Goal: Information Seeking & Learning: Check status

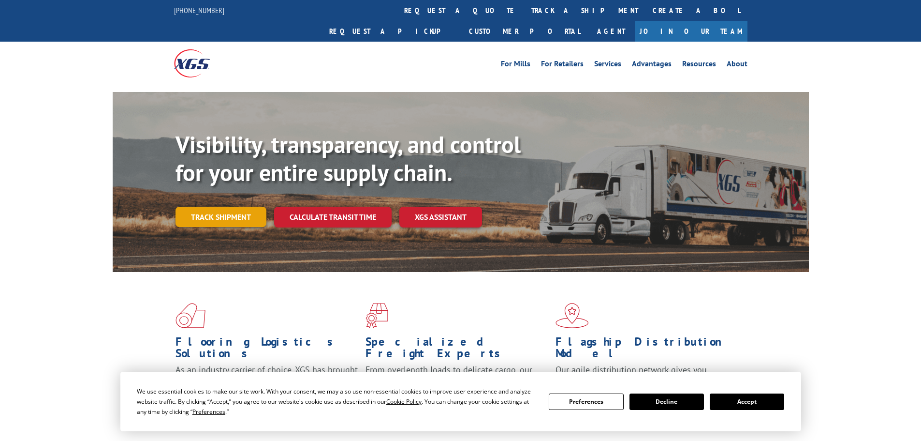
click at [243, 207] on link "Track shipment" at bounding box center [221, 217] width 91 height 20
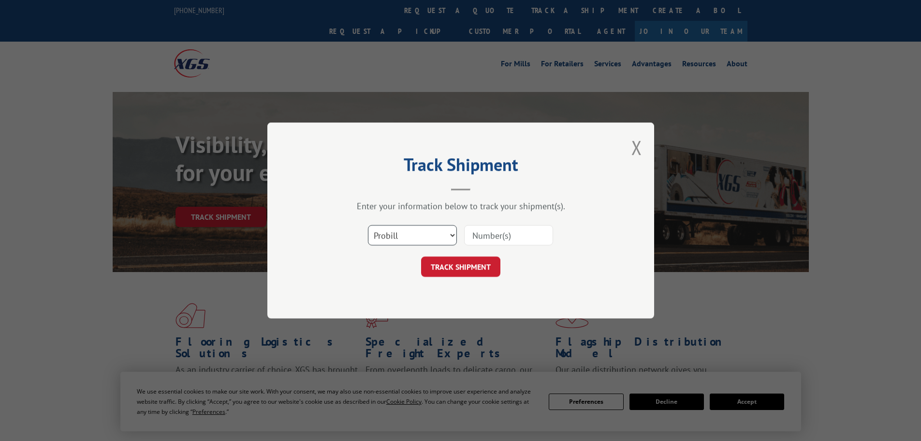
drag, startPoint x: 380, startPoint y: 235, endPoint x: 389, endPoint y: 237, distance: 9.9
click at [380, 235] on select "Select category... Probill BOL PO" at bounding box center [412, 235] width 89 height 20
select select "po"
click at [368, 225] on select "Select category... Probill BOL PO" at bounding box center [412, 235] width 89 height 20
click at [506, 232] on input at bounding box center [508, 235] width 89 height 20
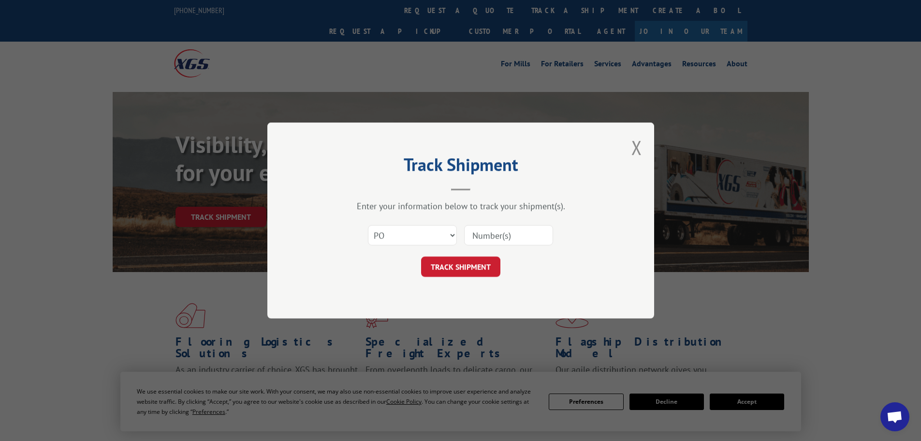
paste input "82505818"
type input "82505818"
click at [421, 256] on button "TRACK SHIPMENT" at bounding box center [460, 266] width 79 height 20
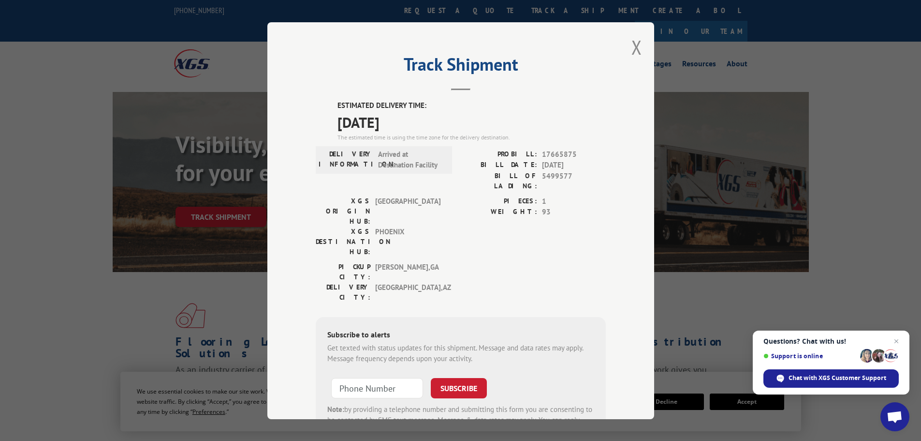
click at [903, 339] on span "Questions? Chat with us! Support is online Chat with XGS Customer Support" at bounding box center [831, 362] width 157 height 64
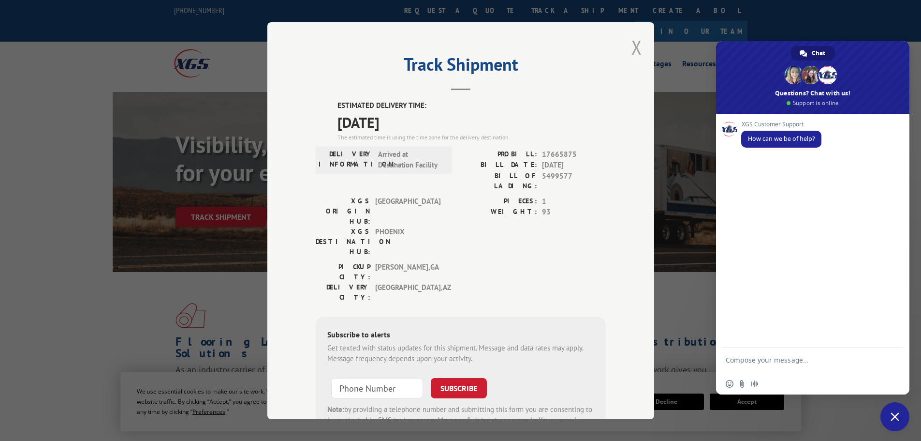
click at [632, 47] on button "Close modal" at bounding box center [637, 47] width 11 height 26
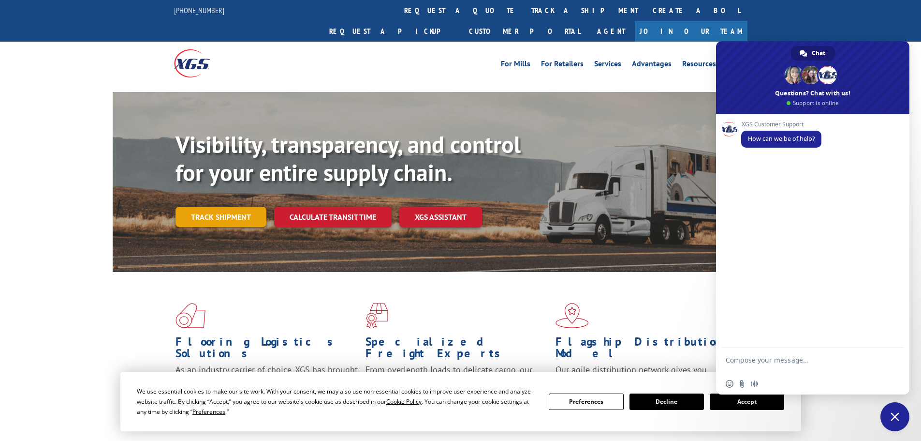
drag, startPoint x: 196, startPoint y: 185, endPoint x: 198, endPoint y: 193, distance: 7.9
click at [195, 186] on div "Visibility, transparency, and control for your entire supply chain. Track shipm…" at bounding box center [493, 198] width 634 height 135
click at [199, 207] on link "Track shipment" at bounding box center [221, 217] width 91 height 20
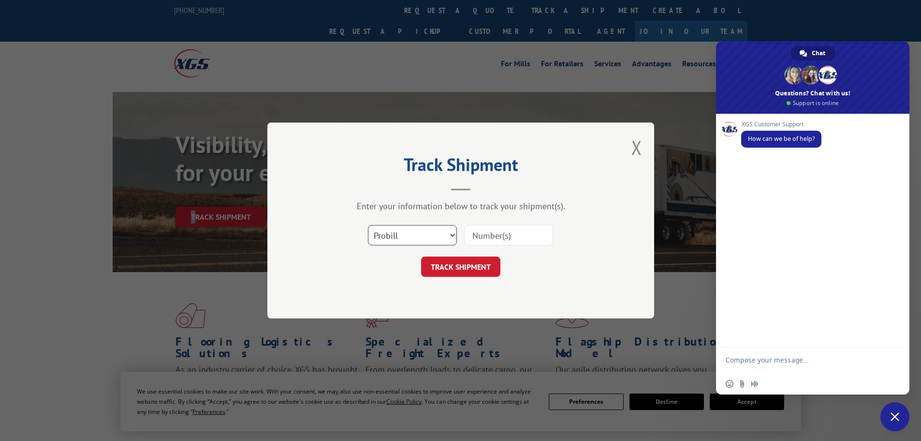
drag, startPoint x: 378, startPoint y: 230, endPoint x: 389, endPoint y: 239, distance: 14.7
click at [380, 231] on select "Select category... Probill BOL PO" at bounding box center [412, 235] width 89 height 20
select select "po"
click at [368, 225] on select "Select category... Probill BOL PO" at bounding box center [412, 235] width 89 height 20
click at [485, 237] on input at bounding box center [508, 235] width 89 height 20
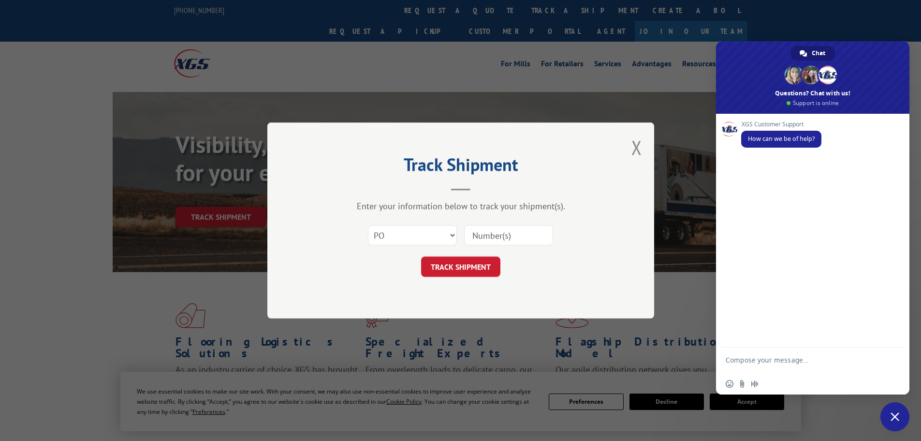
paste input "82505902"
type input "82505902"
click at [446, 259] on button "TRACK SHIPMENT" at bounding box center [460, 266] width 79 height 20
